Goal: Information Seeking & Learning: Learn about a topic

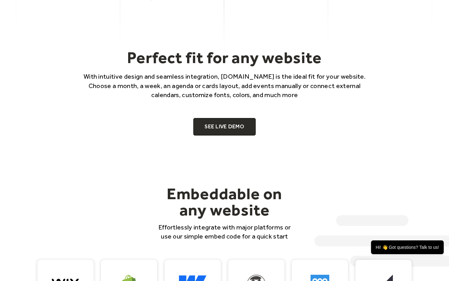
scroll to position [382, 0]
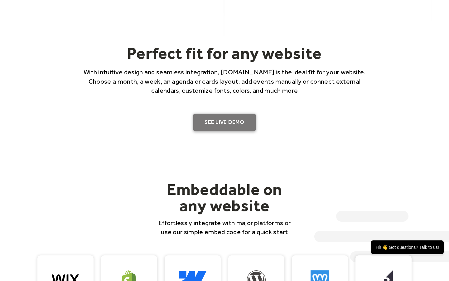
click at [220, 121] on link "SEE LIVE DEMO" at bounding box center [225, 122] width 62 height 17
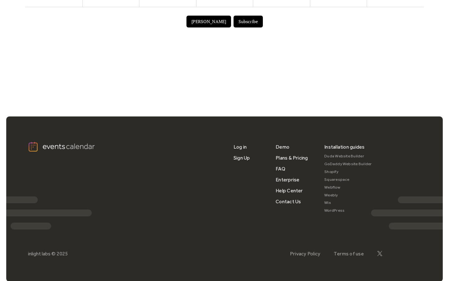
scroll to position [439, 0]
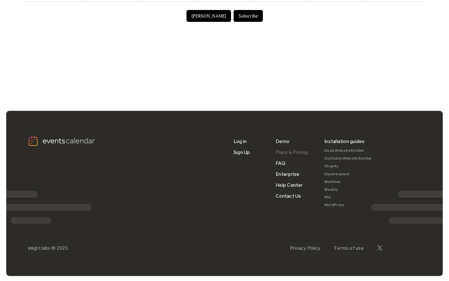
click at [296, 156] on link "Plans & Pricing" at bounding box center [292, 152] width 32 height 11
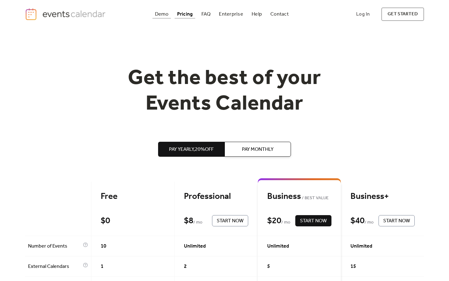
click at [160, 12] on div "Demo" at bounding box center [162, 13] width 14 height 3
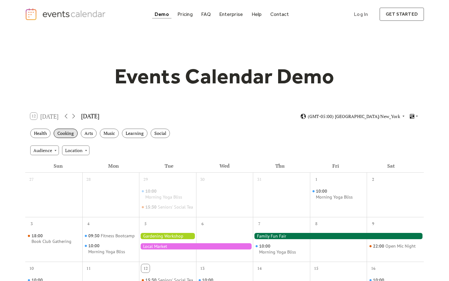
click at [63, 131] on div "Cooking" at bounding box center [66, 134] width 24 height 10
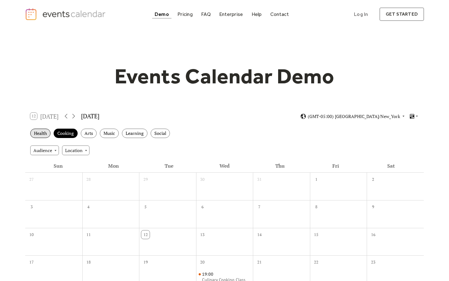
click at [38, 130] on div "Health" at bounding box center [40, 134] width 20 height 10
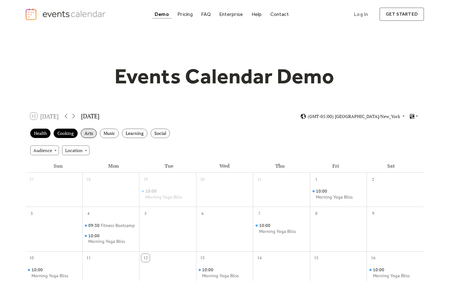
click at [86, 129] on div "Arts" at bounding box center [89, 134] width 16 height 10
click at [109, 132] on div "Music" at bounding box center [109, 134] width 19 height 10
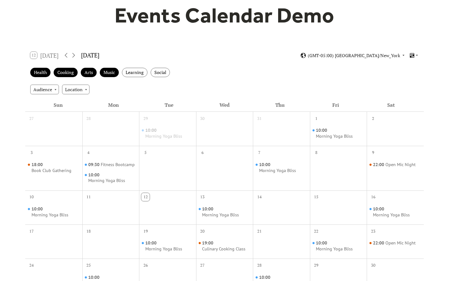
scroll to position [65, 0]
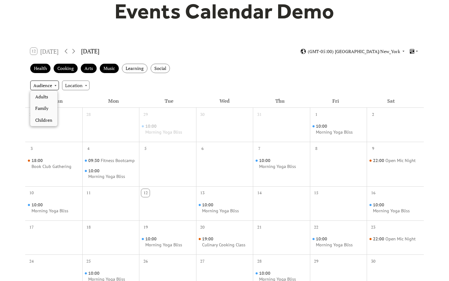
click at [55, 85] on div "Audience" at bounding box center [44, 85] width 29 height 9
click at [86, 84] on div "Location" at bounding box center [75, 85] width 27 height 9
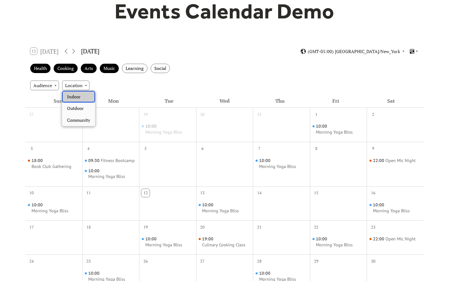
click at [79, 99] on span "Indoor" at bounding box center [74, 96] width 14 height 7
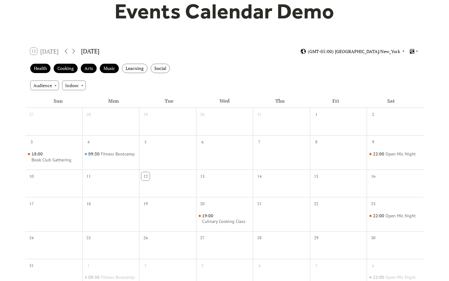
click at [404, 50] on icon at bounding box center [404, 51] width 4 height 4
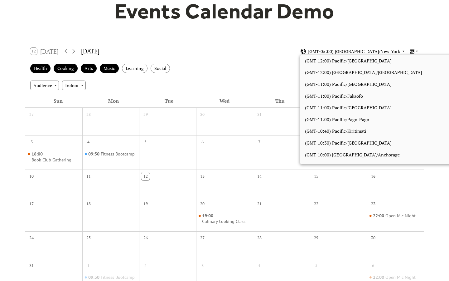
scroll to position [528, 0]
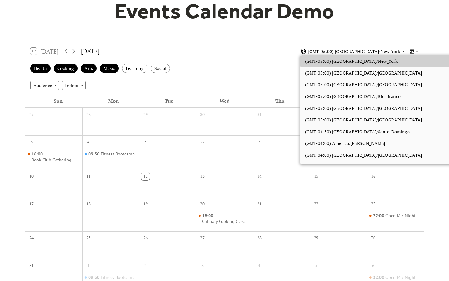
click at [404, 50] on icon at bounding box center [404, 51] width 4 height 4
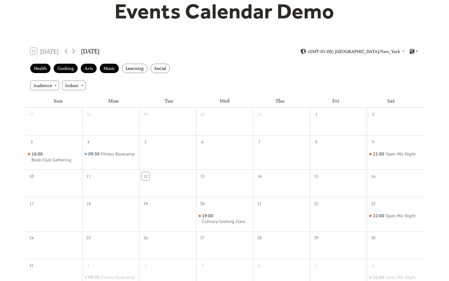
click at [417, 49] on icon at bounding box center [417, 51] width 4 height 4
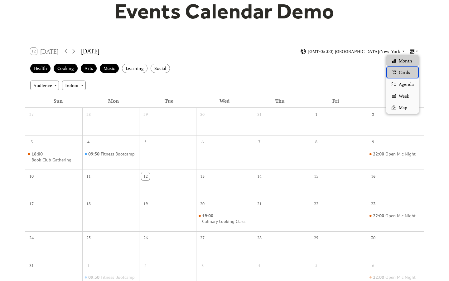
click at [407, 69] on span "Cards" at bounding box center [404, 72] width 11 height 7
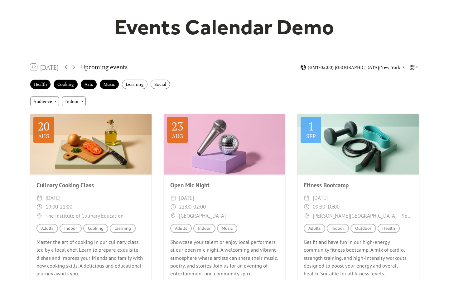
scroll to position [76, 0]
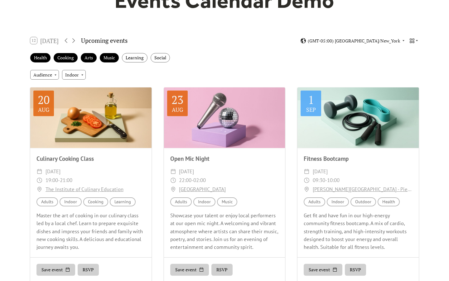
click at [415, 39] on icon at bounding box center [413, 41] width 6 height 6
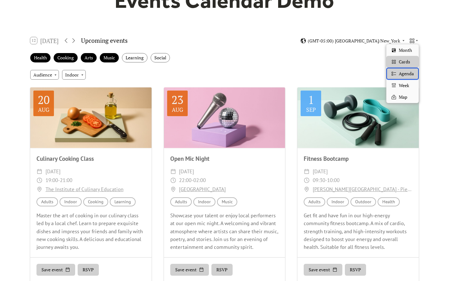
click at [404, 71] on span "Agenda" at bounding box center [406, 73] width 15 height 7
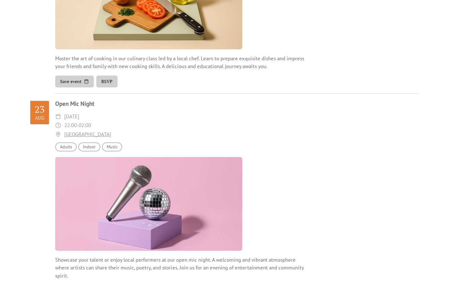
scroll to position [0, 0]
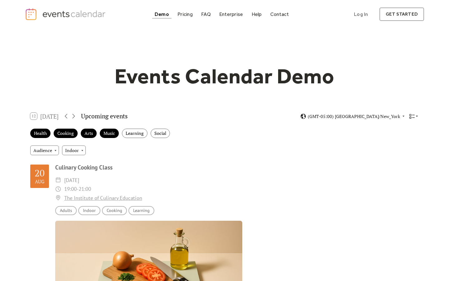
click at [416, 114] on icon at bounding box center [417, 116] width 4 height 4
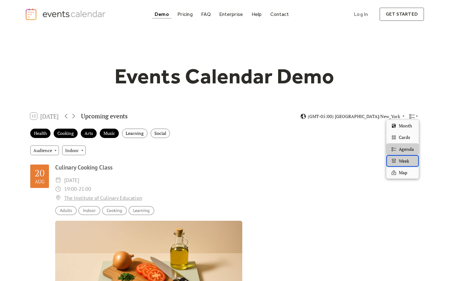
click at [403, 161] on span "Week" at bounding box center [404, 161] width 10 height 7
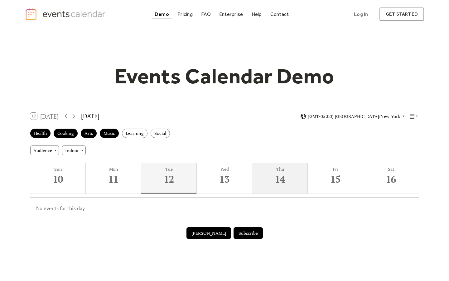
scroll to position [0, 0]
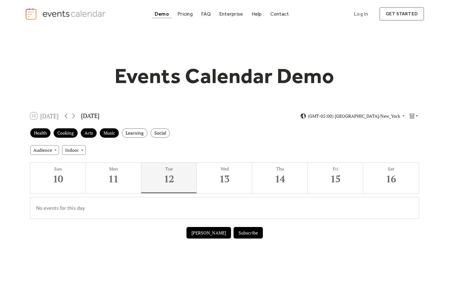
click at [416, 115] on icon at bounding box center [417, 116] width 4 height 4
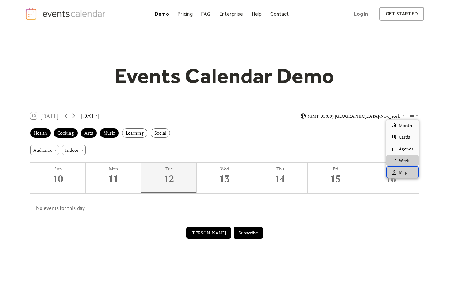
click at [408, 174] on div "Map" at bounding box center [403, 172] width 32 height 12
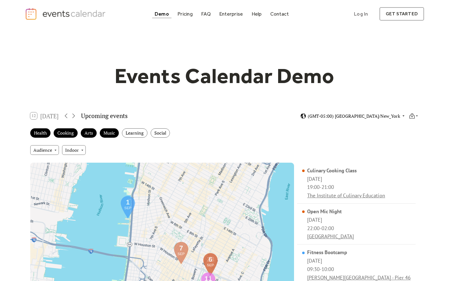
click at [402, 116] on icon at bounding box center [404, 116] width 4 height 4
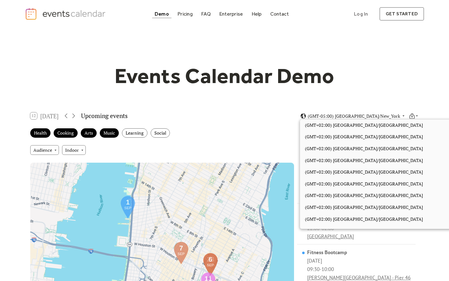
scroll to position [1564, 0]
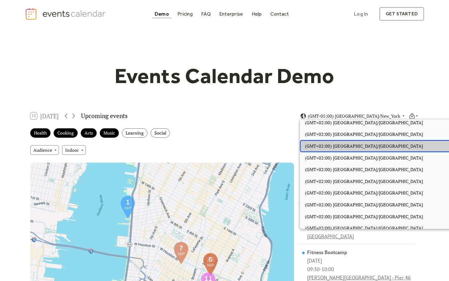
click at [361, 150] on div "(GMT+02:00) Africa/Maputo" at bounding box center [377, 146] width 155 height 12
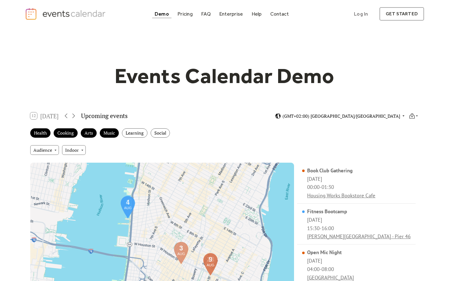
click at [400, 115] on div "(GMT+02:00) Africa/Maputo" at bounding box center [340, 116] width 130 height 6
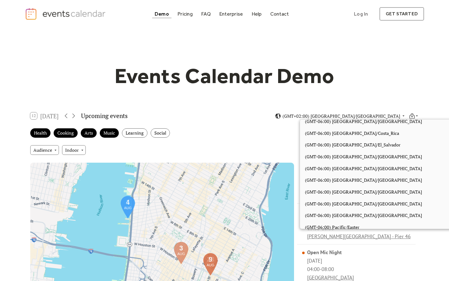
scroll to position [72, 0]
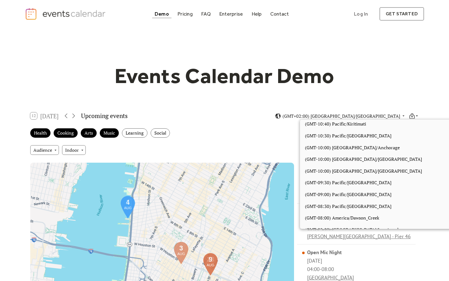
click at [416, 115] on icon at bounding box center [417, 116] width 4 height 4
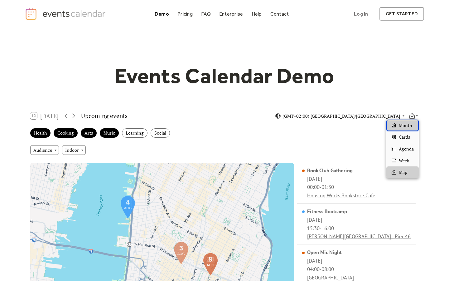
click at [407, 125] on span "Month" at bounding box center [405, 125] width 13 height 7
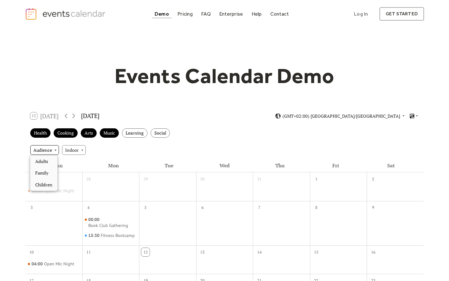
click at [53, 148] on div "Audience" at bounding box center [44, 149] width 29 height 9
click at [46, 171] on span "Family" at bounding box center [41, 172] width 13 height 7
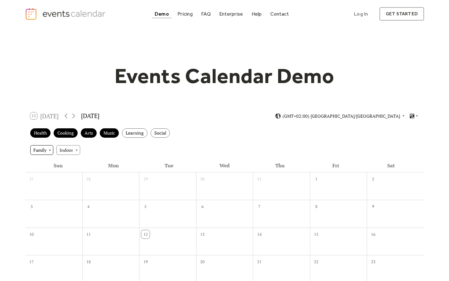
click at [50, 149] on div "Family" at bounding box center [41, 149] width 23 height 9
click at [45, 161] on span "Clear" at bounding box center [40, 161] width 11 height 7
click at [80, 149] on div "Indoor" at bounding box center [74, 149] width 24 height 9
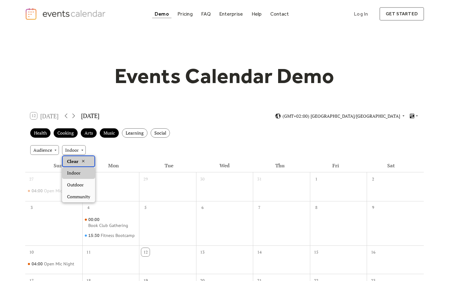
click at [76, 161] on span "Clear" at bounding box center [72, 161] width 11 height 7
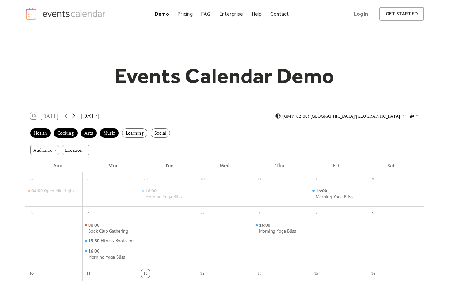
click at [75, 115] on icon at bounding box center [73, 116] width 3 height 5
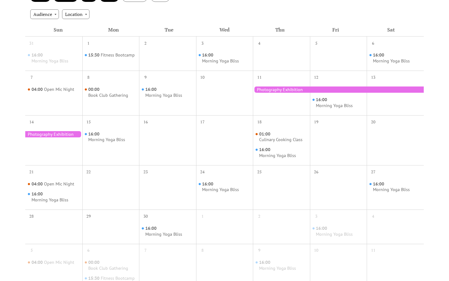
scroll to position [138, 0]
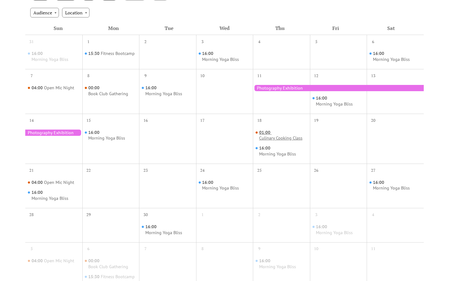
click at [270, 136] on div "Culinary Cooking Class" at bounding box center [280, 138] width 43 height 6
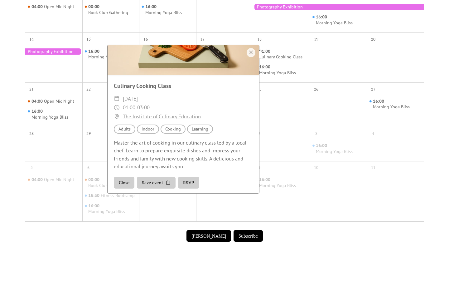
scroll to position [49, 0]
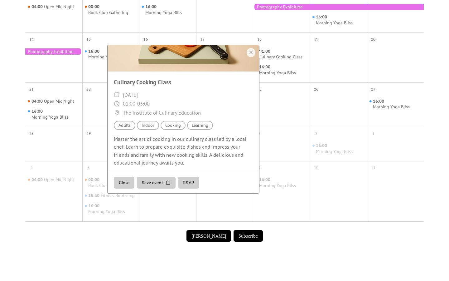
click at [123, 182] on button "Close" at bounding box center [124, 183] width 21 height 12
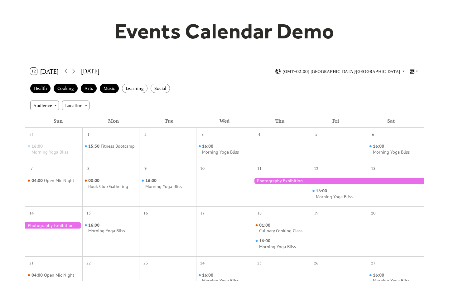
scroll to position [0, 0]
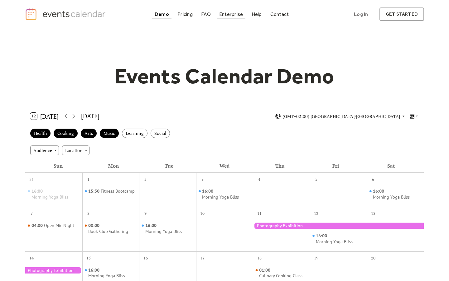
click at [228, 13] on div "Enterprise" at bounding box center [231, 13] width 24 height 3
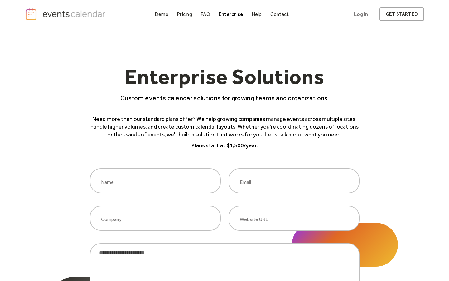
click at [279, 13] on div "Contact" at bounding box center [280, 13] width 19 height 3
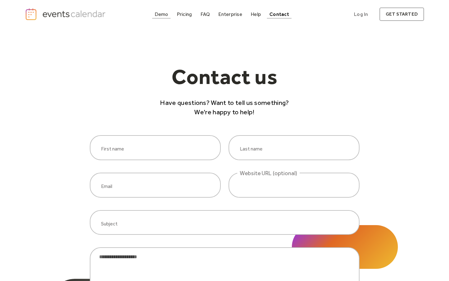
click at [161, 16] on div "Demo" at bounding box center [162, 13] width 14 height 3
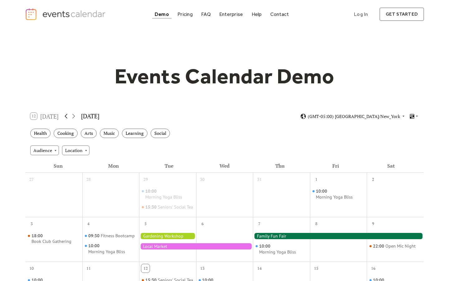
click at [67, 114] on icon at bounding box center [65, 115] width 7 height 7
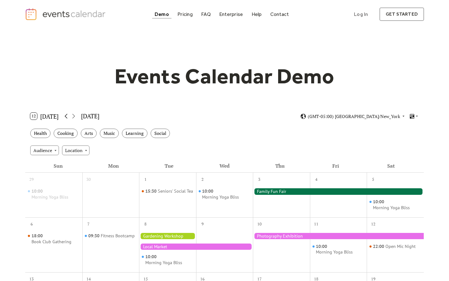
click at [67, 114] on icon at bounding box center [65, 115] width 7 height 7
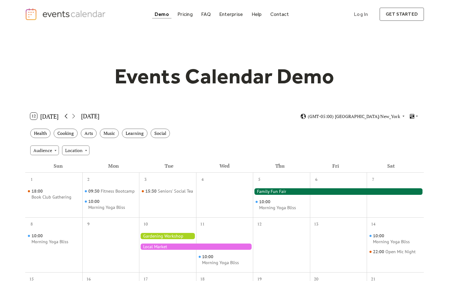
click at [67, 114] on icon at bounding box center [65, 115] width 7 height 7
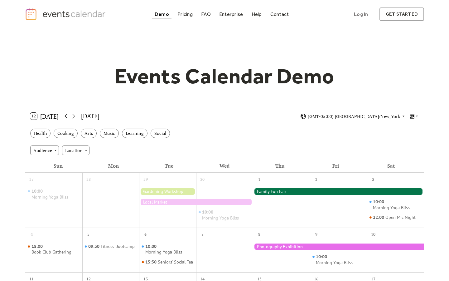
click at [67, 114] on icon at bounding box center [65, 115] width 7 height 7
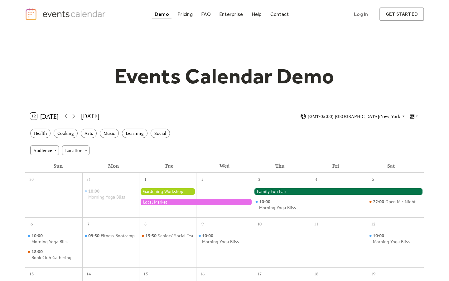
click at [45, 114] on button "12 [DATE]" at bounding box center [44, 116] width 33 height 10
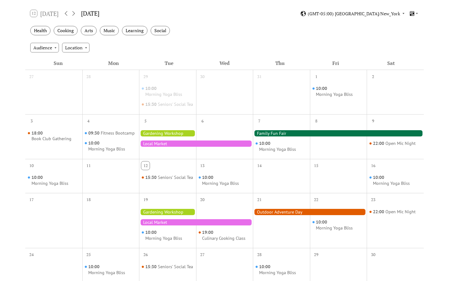
scroll to position [103, 0]
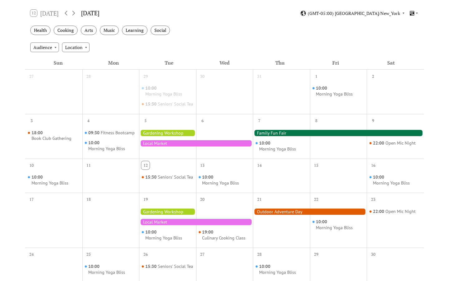
click at [221, 146] on div at bounding box center [196, 143] width 114 height 6
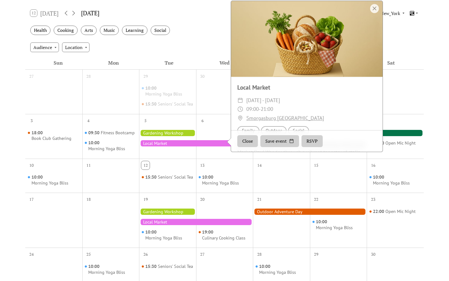
click at [174, 136] on div at bounding box center [167, 133] width 57 height 6
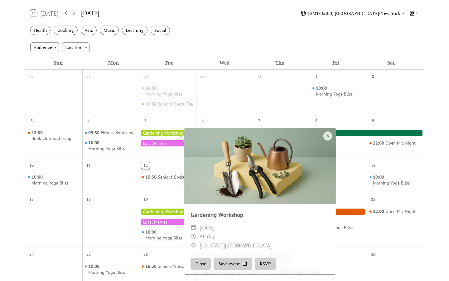
click at [115, 202] on div "18" at bounding box center [110, 199] width 57 height 12
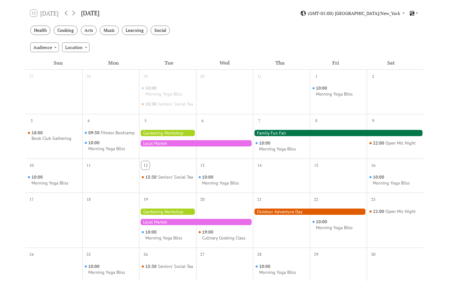
click at [286, 215] on div at bounding box center [310, 212] width 114 height 6
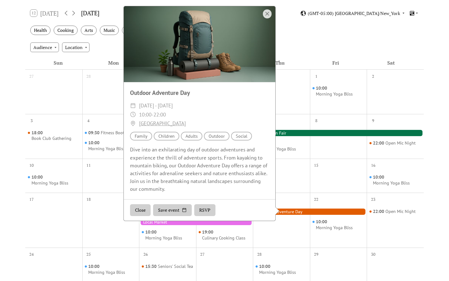
click at [342, 179] on div at bounding box center [338, 180] width 57 height 20
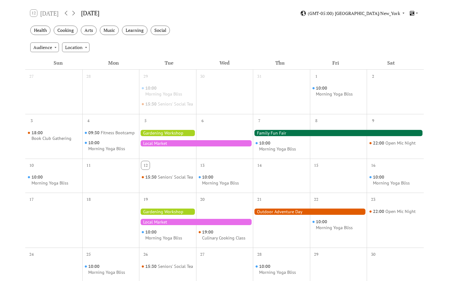
click at [342, 179] on div at bounding box center [338, 180] width 57 height 20
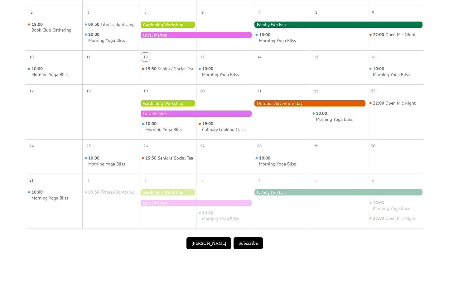
scroll to position [229, 0]
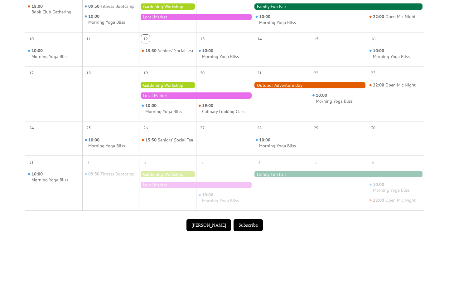
click at [205, 231] on button "[PERSON_NAME]" at bounding box center [209, 225] width 45 height 12
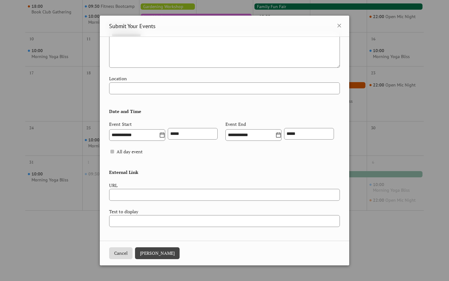
scroll to position [189, 0]
click at [336, 24] on icon at bounding box center [339, 25] width 7 height 7
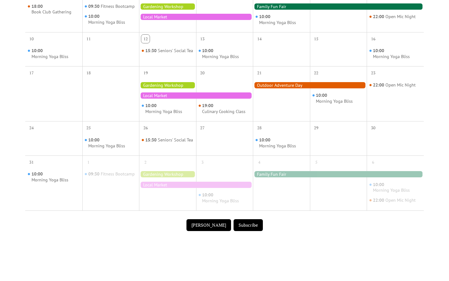
click at [243, 231] on button "Subscribe" at bounding box center [248, 225] width 29 height 12
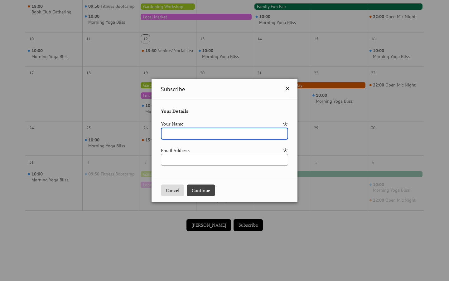
click at [290, 86] on icon at bounding box center [287, 88] width 7 height 7
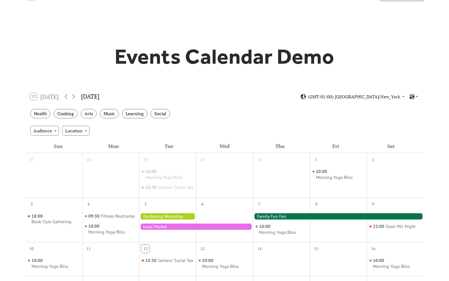
scroll to position [0, 0]
